Goal: Transaction & Acquisition: Purchase product/service

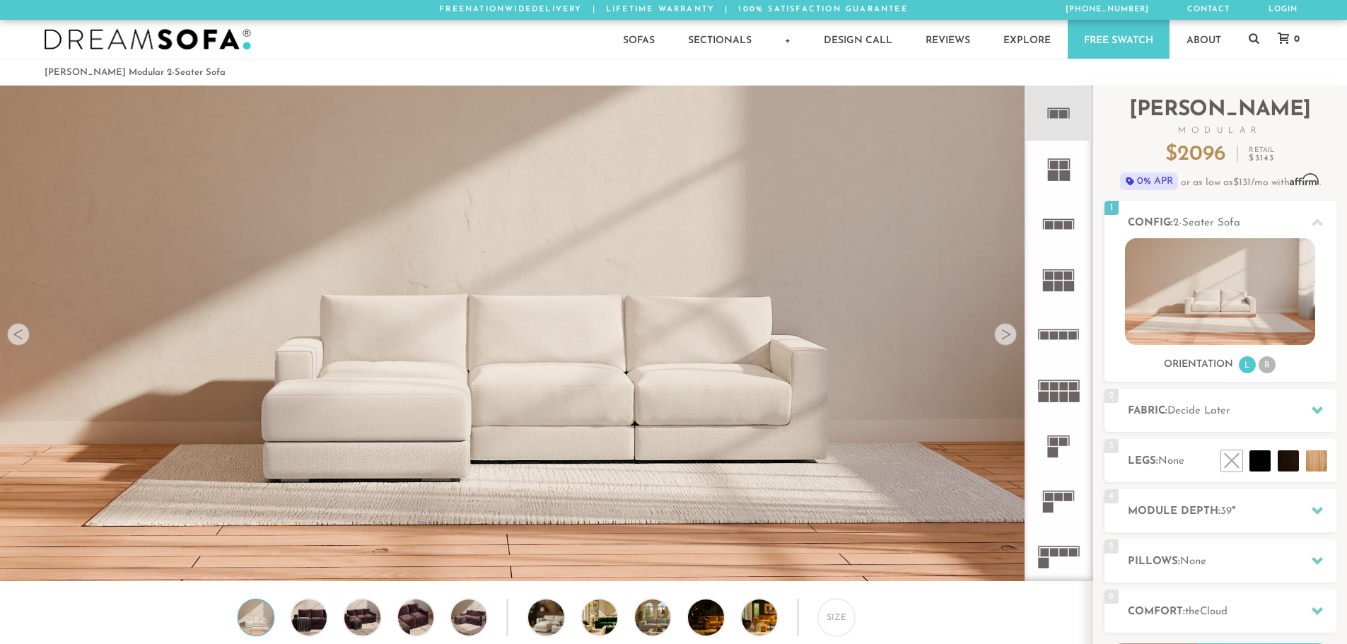
click at [1059, 117] on icon at bounding box center [1058, 113] width 55 height 55
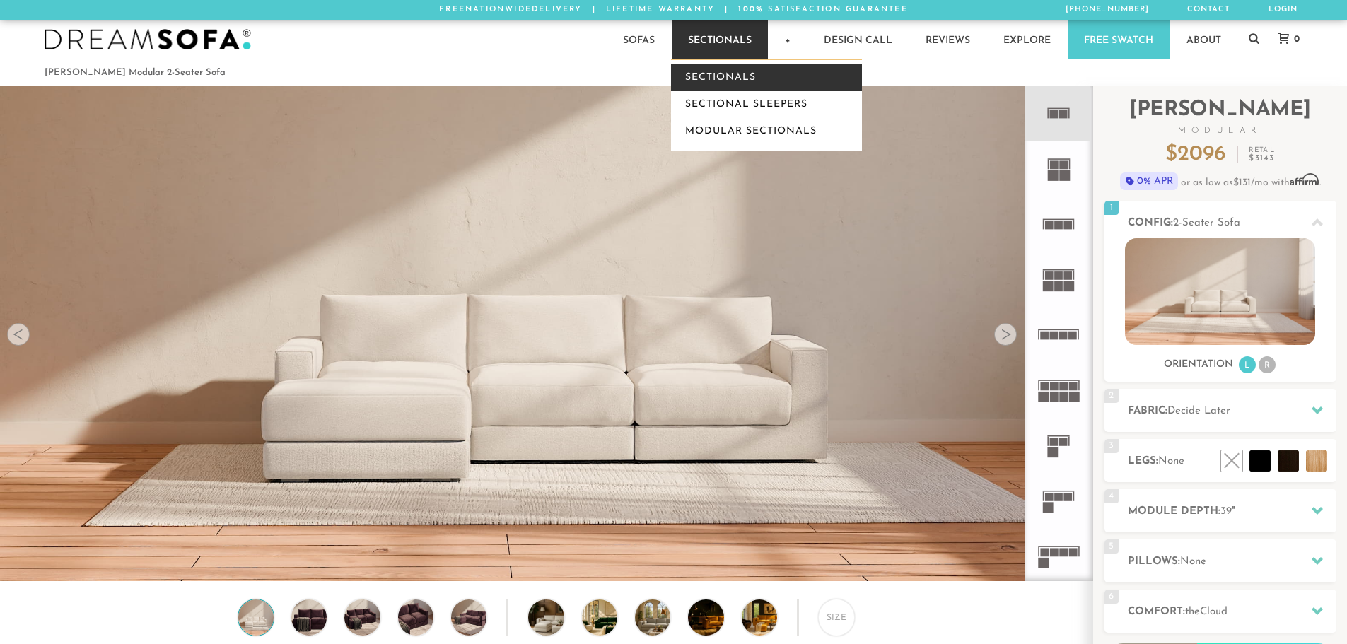
click at [720, 74] on link "Sectionals" at bounding box center [766, 77] width 191 height 27
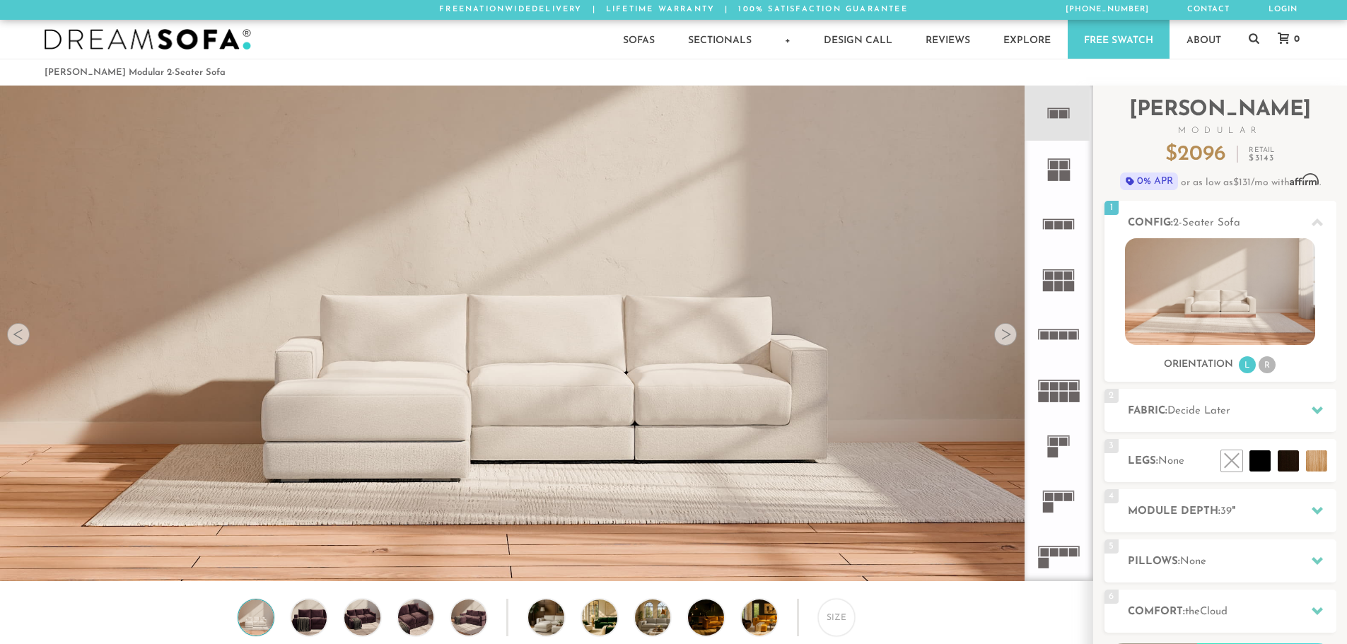
click at [1051, 114] on rect at bounding box center [1054, 114] width 8 height 8
click at [1258, 459] on li at bounding box center [1228, 429] width 85 height 85
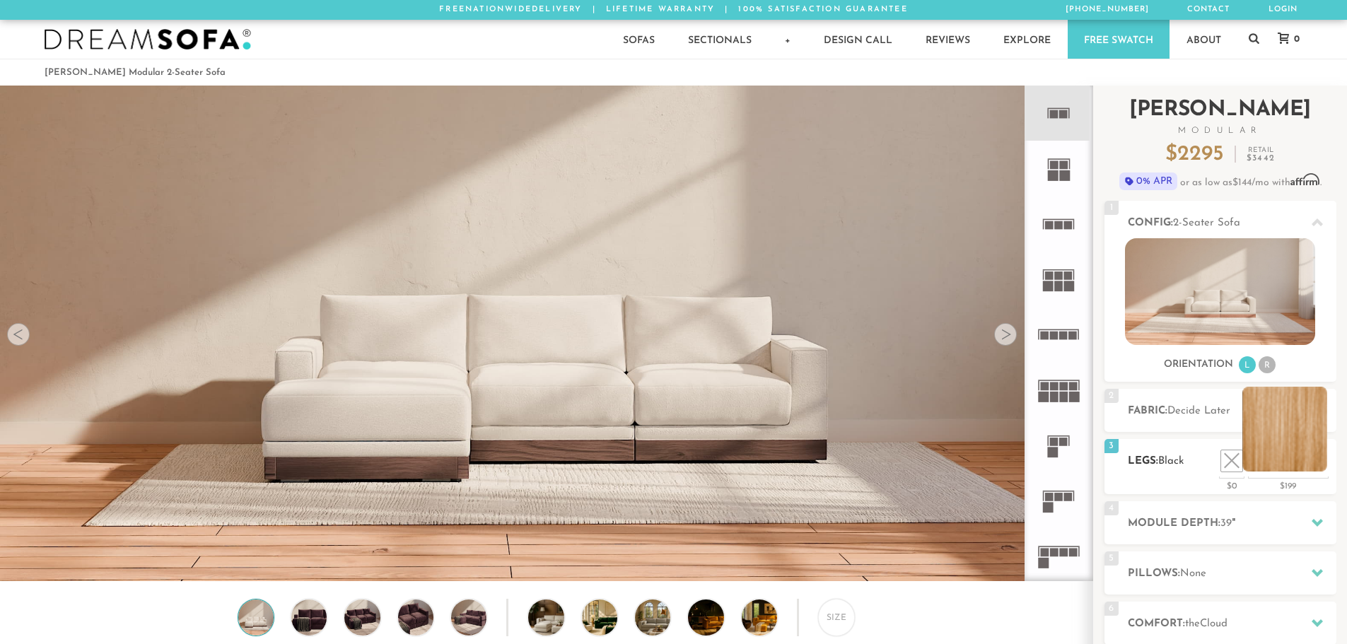
click at [1280, 462] on li at bounding box center [1284, 429] width 85 height 85
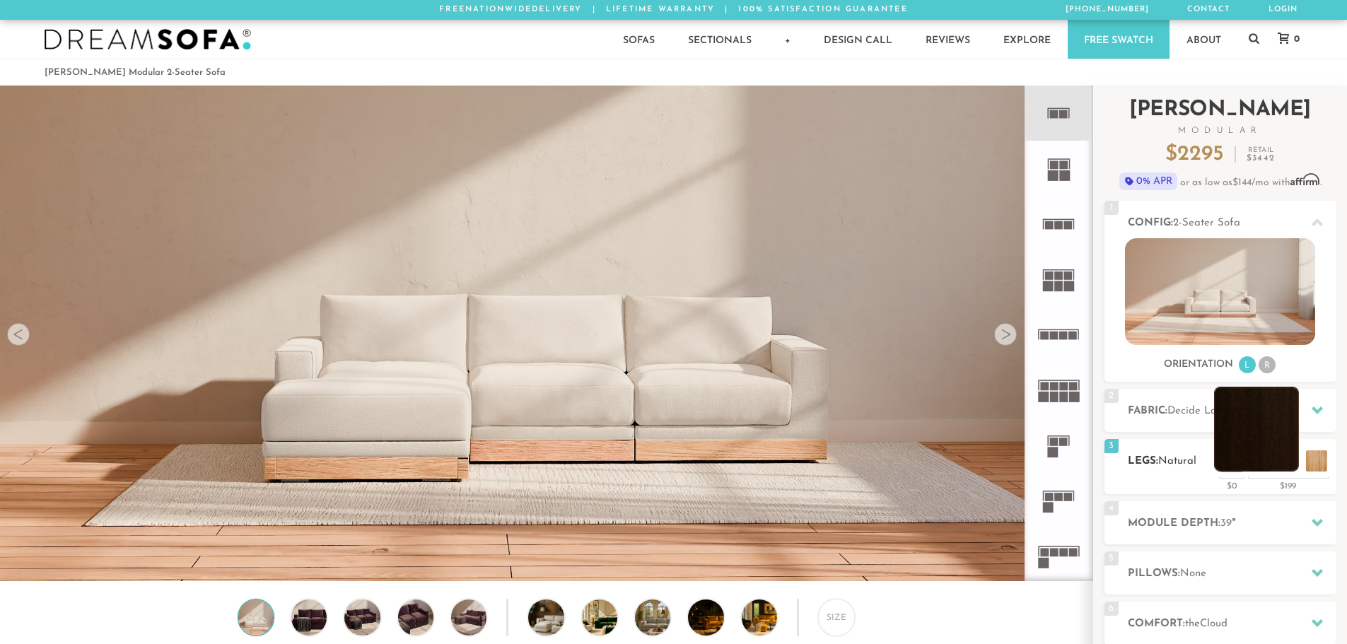
click at [1283, 458] on li at bounding box center [1256, 429] width 85 height 85
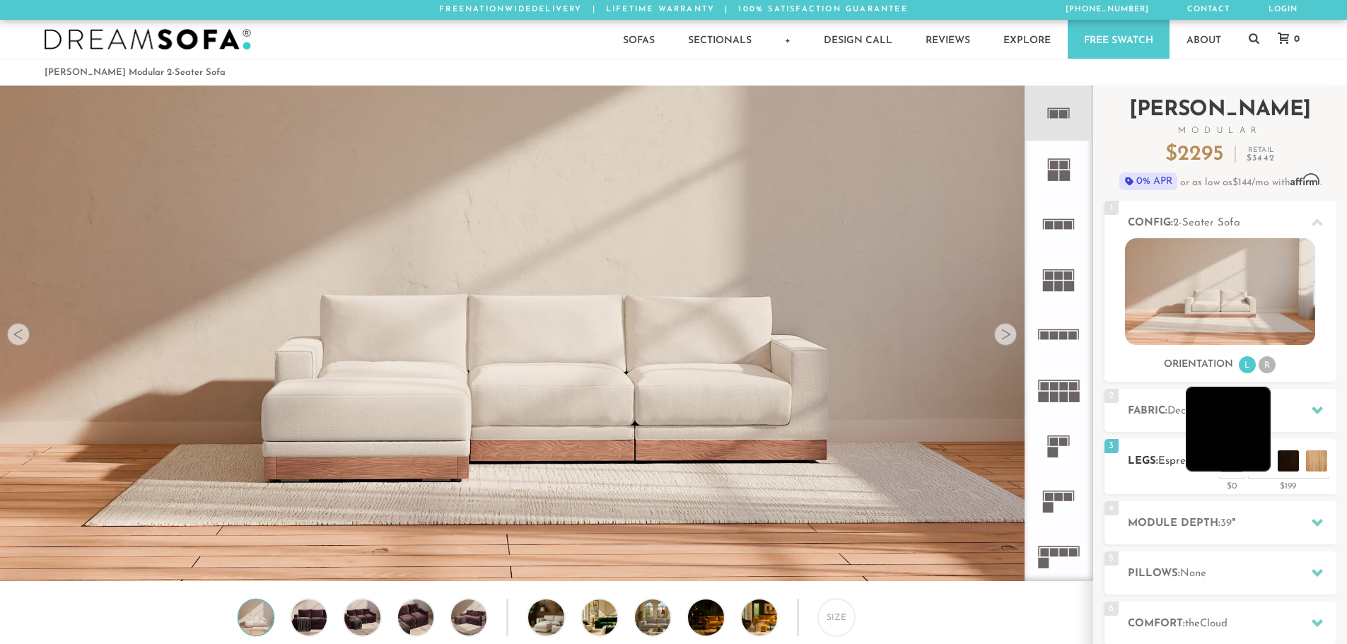
click at [1258, 466] on li at bounding box center [1228, 429] width 85 height 85
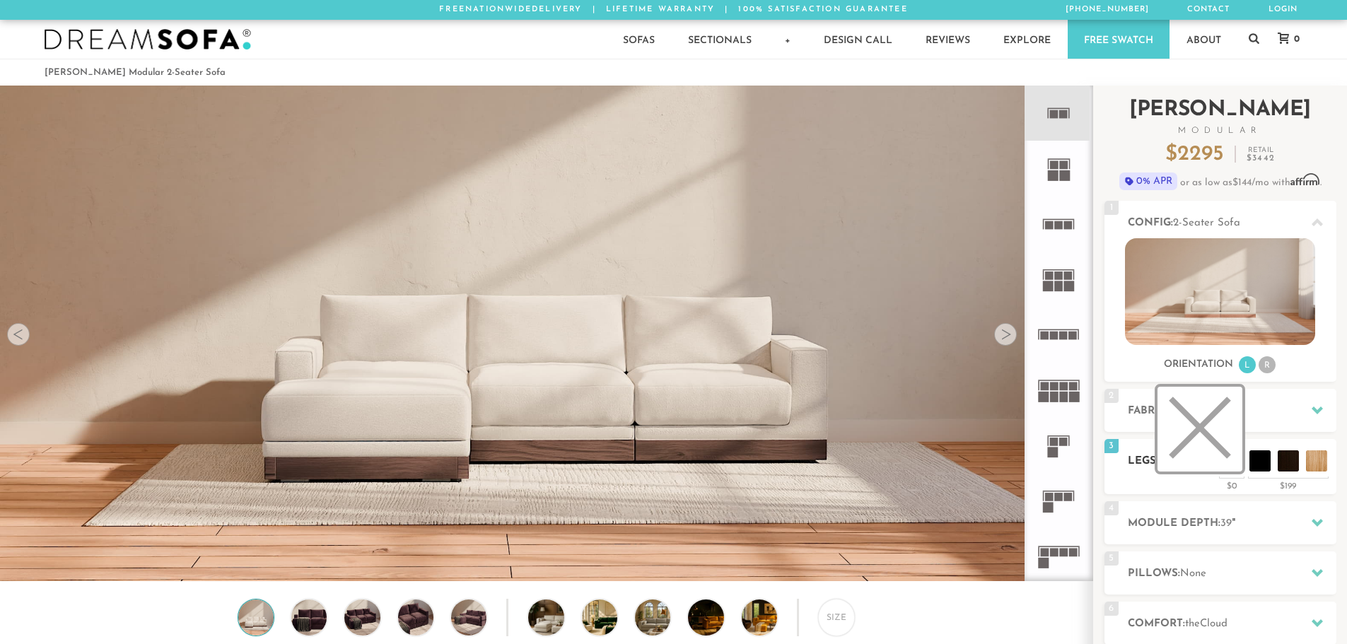
click at [1230, 457] on li at bounding box center [1200, 429] width 85 height 85
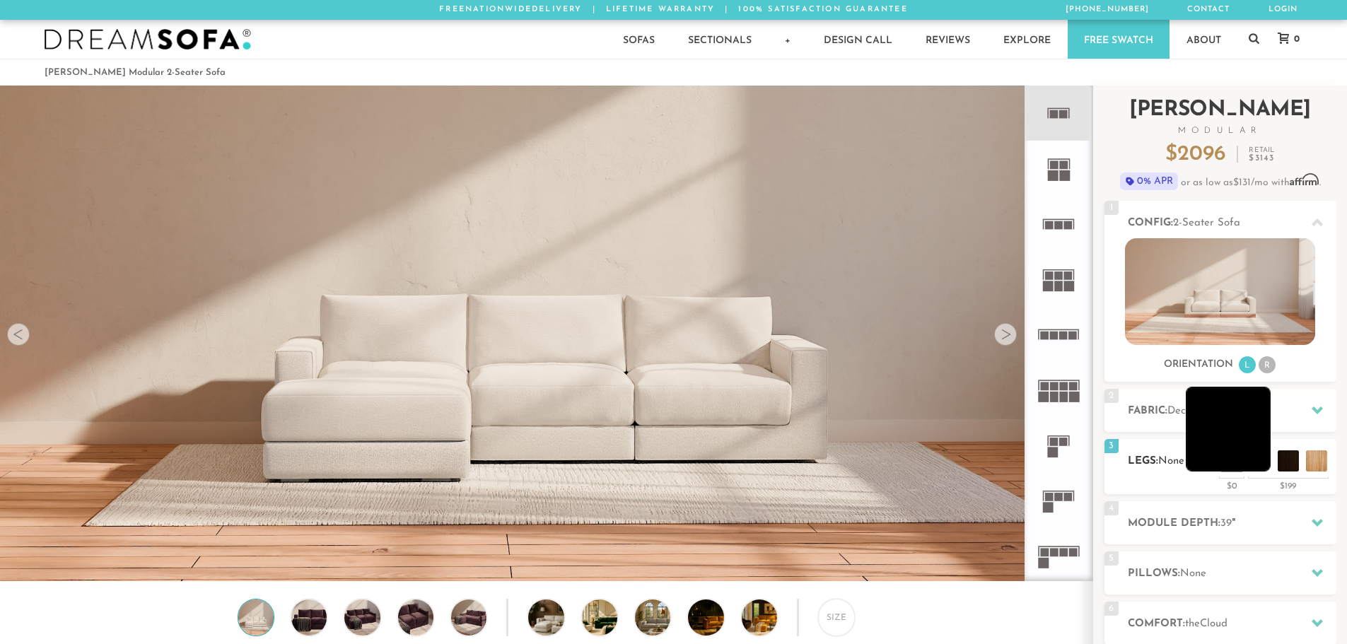
click at [1254, 457] on li at bounding box center [1228, 429] width 85 height 85
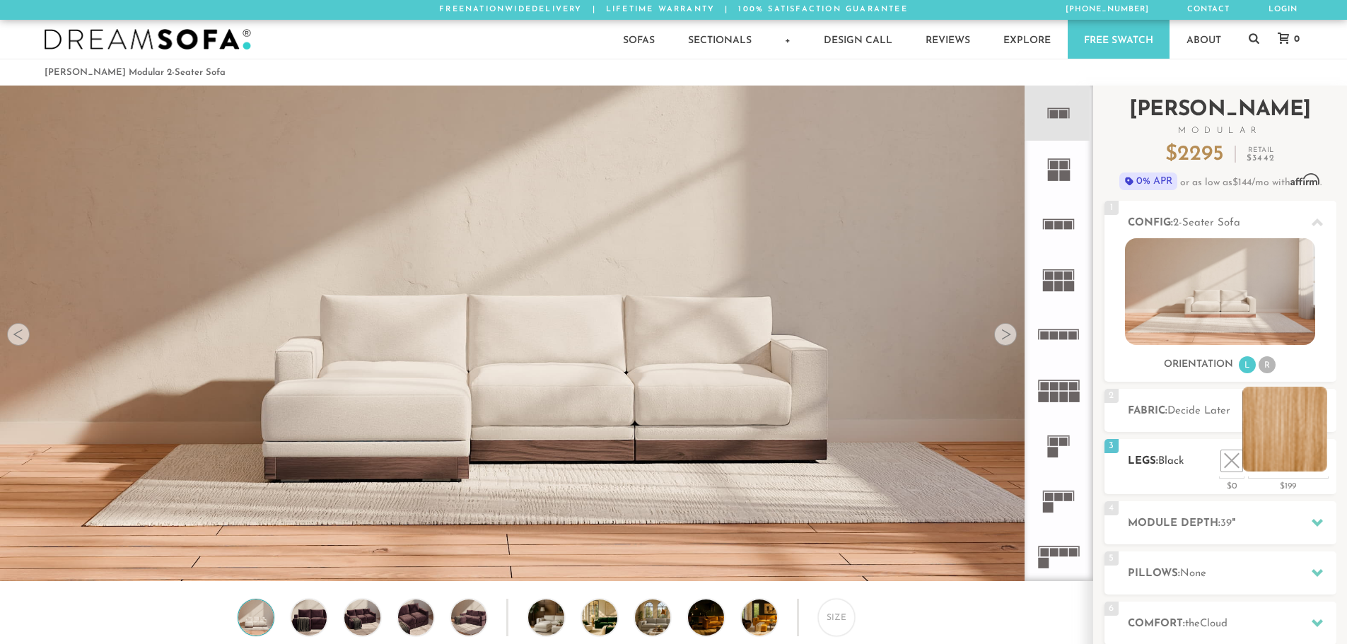
click at [1310, 458] on li at bounding box center [1284, 429] width 85 height 85
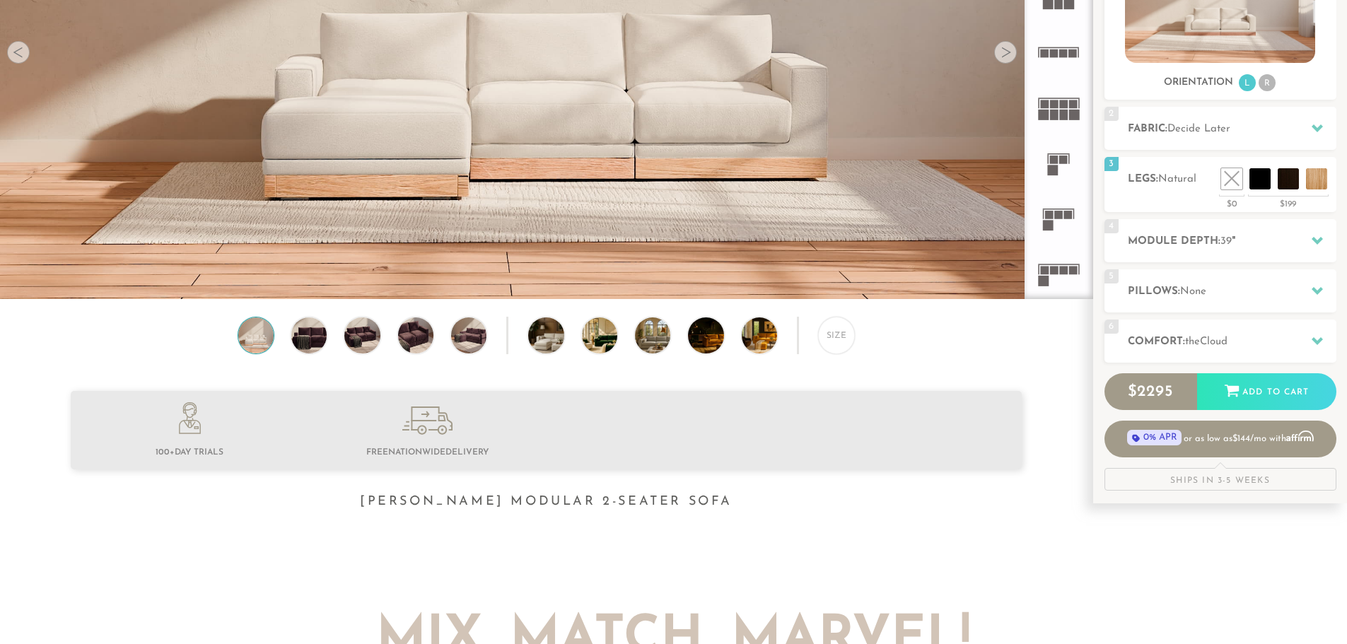
scroll to position [283, 0]
click at [1317, 245] on icon at bounding box center [1317, 239] width 11 height 11
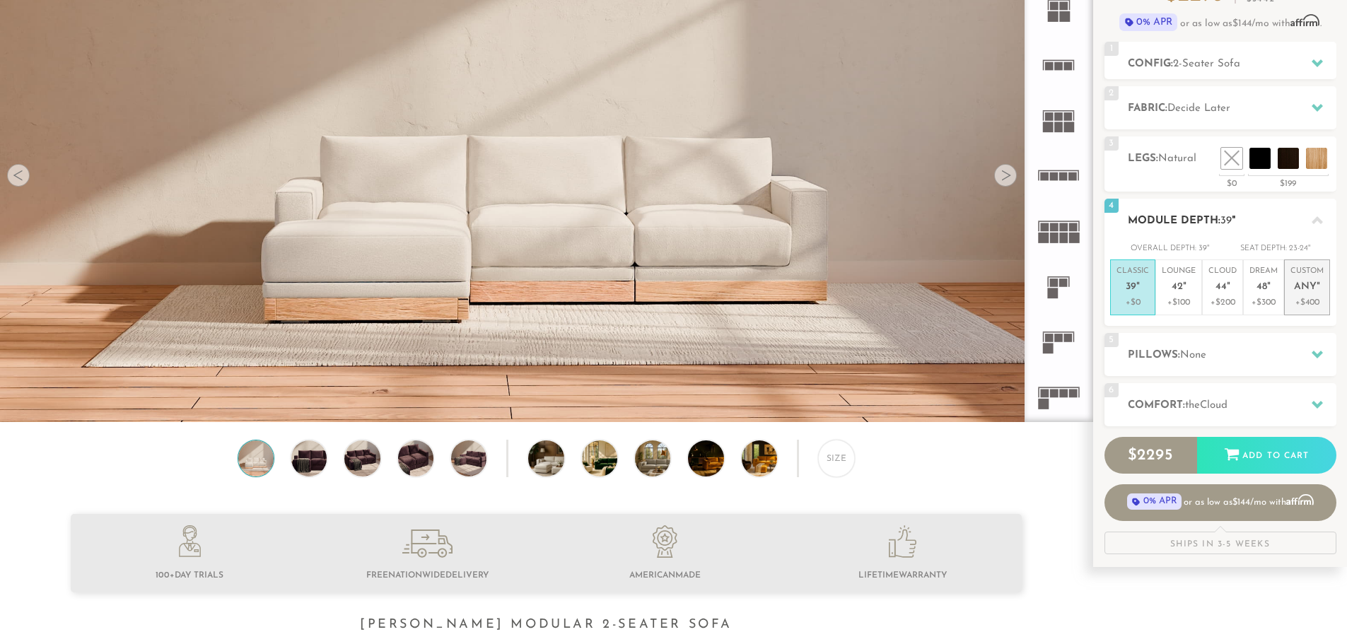
scroll to position [141, 0]
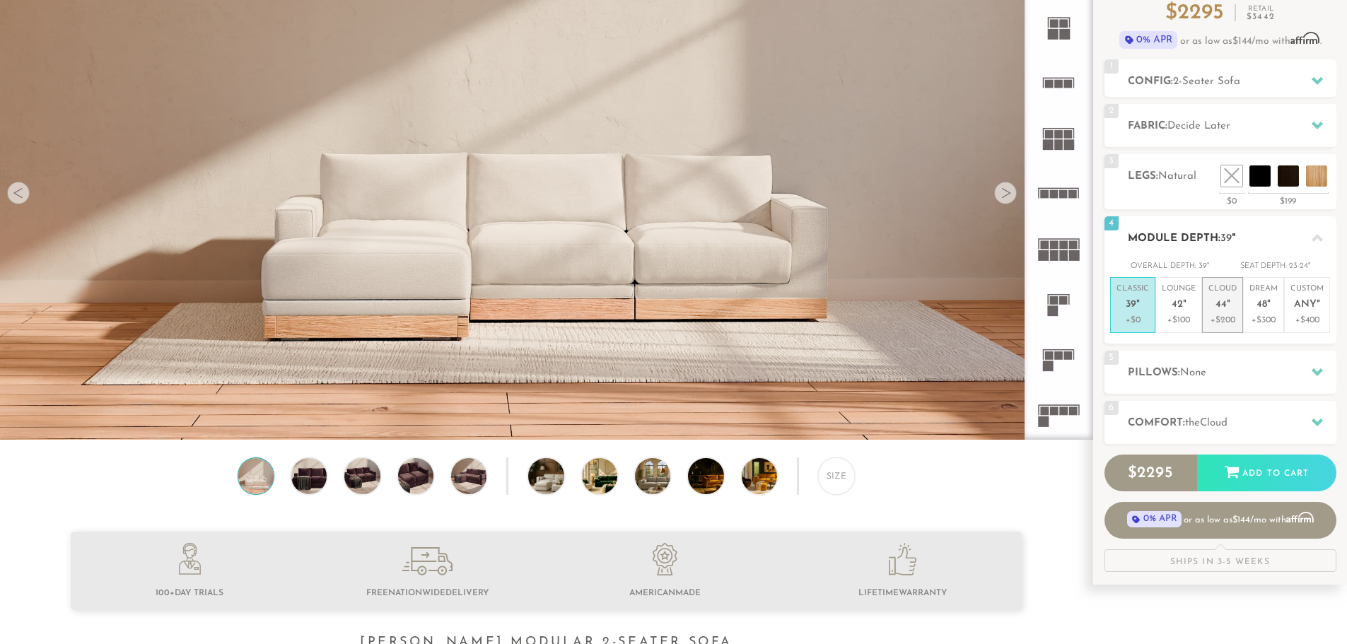
click at [1223, 301] on span "44" at bounding box center [1221, 305] width 11 height 12
click at [1257, 292] on p "Dream 48 "" at bounding box center [1263, 299] width 28 height 30
click at [1297, 305] on span "Any" at bounding box center [1305, 305] width 23 height 12
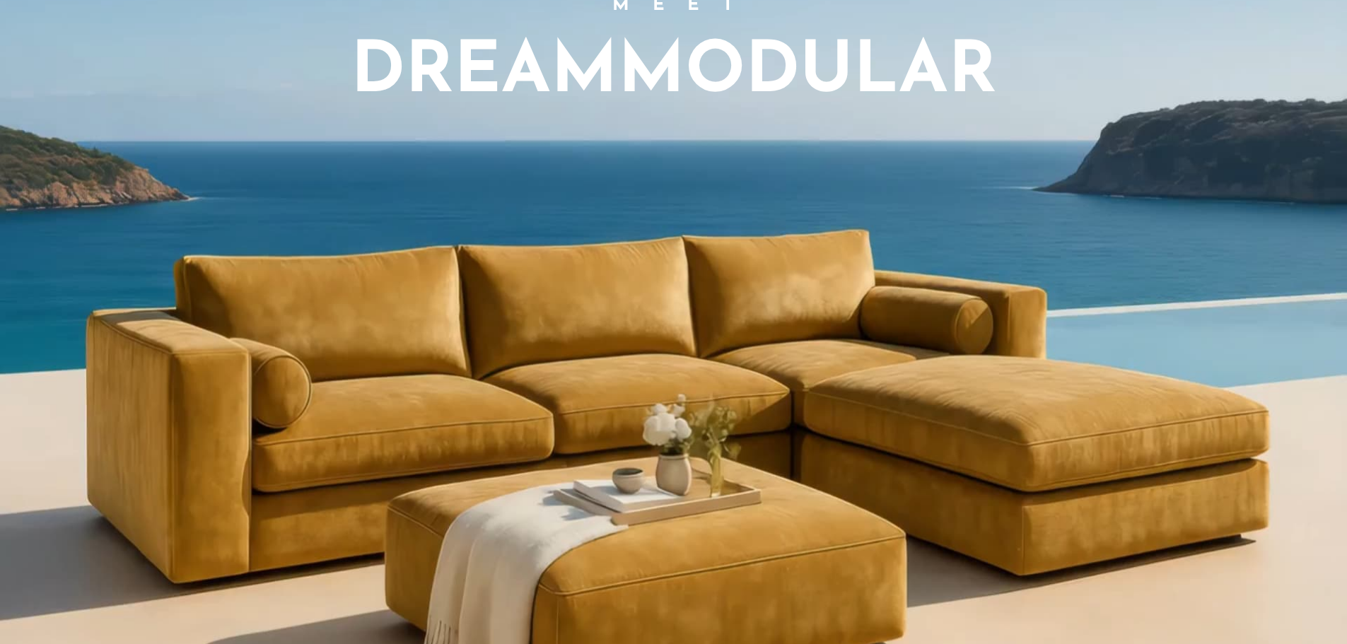
scroll to position [1298, 0]
